Goal: Go to known website: Go to known website

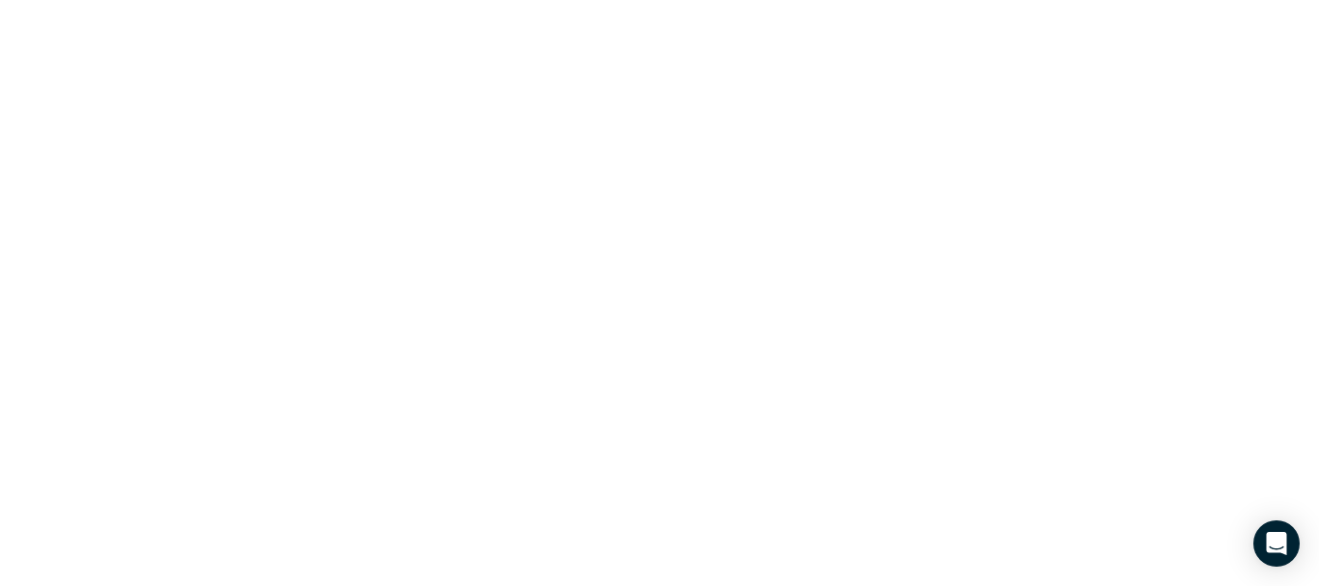
click at [881, 0] on html "Data provided by: × Data attribution" at bounding box center [659, 0] width 1319 height 0
drag, startPoint x: 1257, startPoint y: 0, endPoint x: 916, endPoint y: 304, distance: 456.7
click at [916, 0] on html "Data provided by: × Data attribution" at bounding box center [659, 0] width 1319 height 0
click at [1284, 559] on div "Open Intercom Messenger" at bounding box center [1276, 543] width 51 height 51
